Goal: Check status: Check status

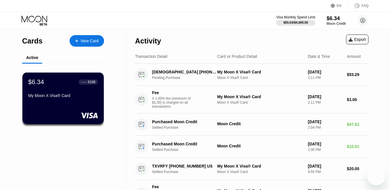
drag, startPoint x: 0, startPoint y: 0, endPoint x: 330, endPoint y: 23, distance: 331.3
click at [330, 21] on div "$6.34" at bounding box center [335, 18] width 19 height 6
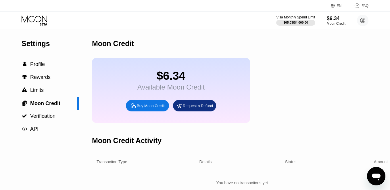
click at [43, 24] on icon at bounding box center [35, 21] width 27 height 10
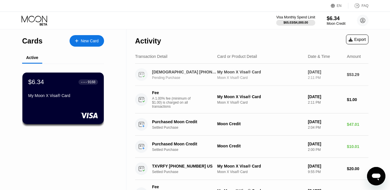
click at [200, 80] on div "CHRISTIANMINGLE +18669255683 US Pending Purchase" at bounding box center [174, 74] width 78 height 13
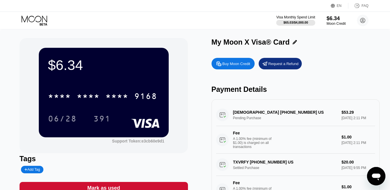
click at [330, 21] on div "$6.34" at bounding box center [335, 18] width 19 height 6
